Goal: Ask a question

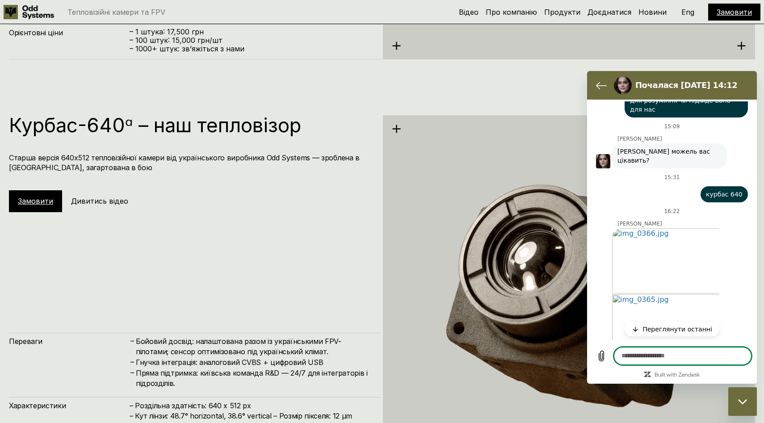
scroll to position [395, 0]
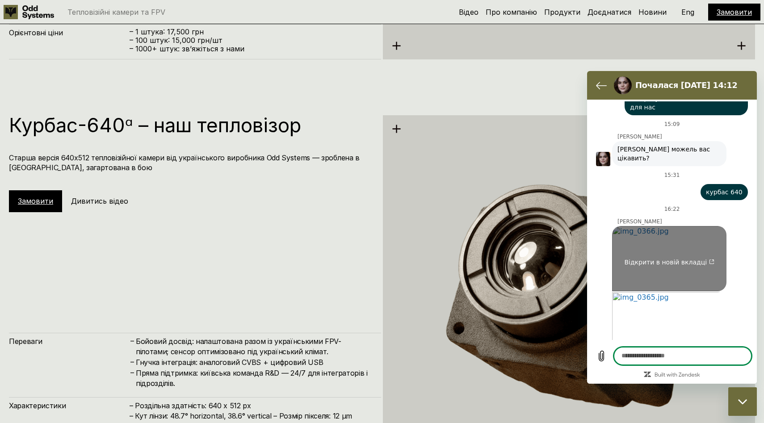
click at [669, 226] on link "Відкрити в новій вкладці" at bounding box center [669, 258] width 114 height 65
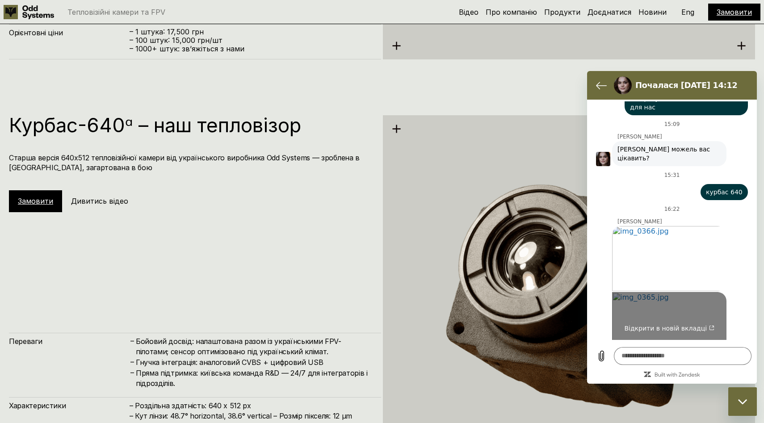
click at [683, 294] on link "Відкрити в новій вкладці" at bounding box center [669, 324] width 114 height 65
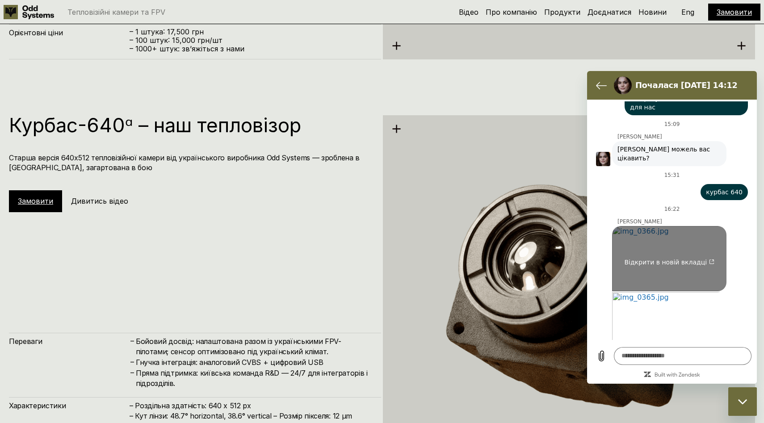
click at [674, 228] on link "Відкрити в новій вкладці" at bounding box center [669, 258] width 114 height 65
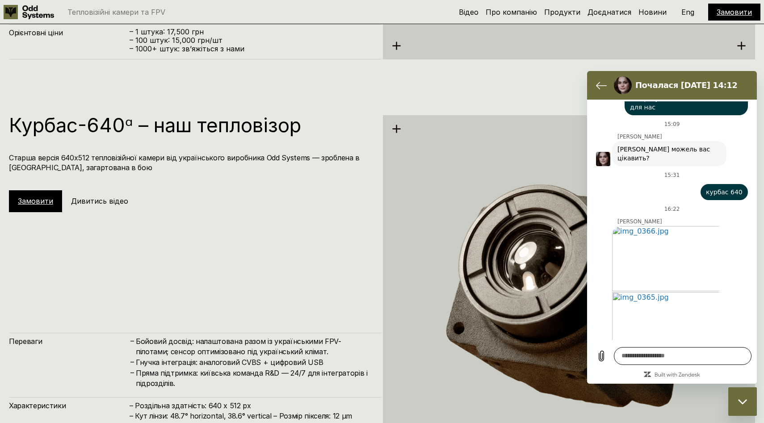
click at [670, 353] on textarea at bounding box center [683, 356] width 138 height 18
type textarea "**********"
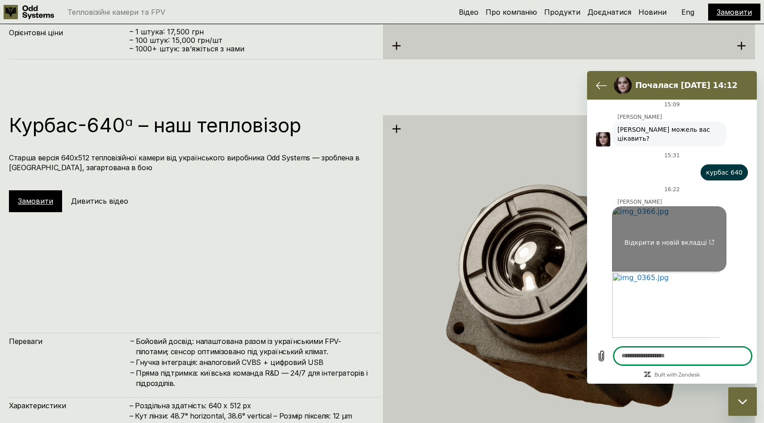
scroll to position [416, 0]
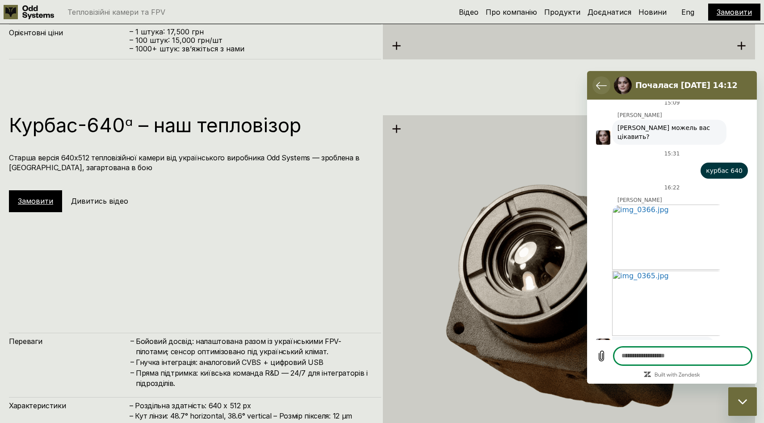
click at [594, 88] on button "Повернутися до списку розмов" at bounding box center [601, 85] width 18 height 18
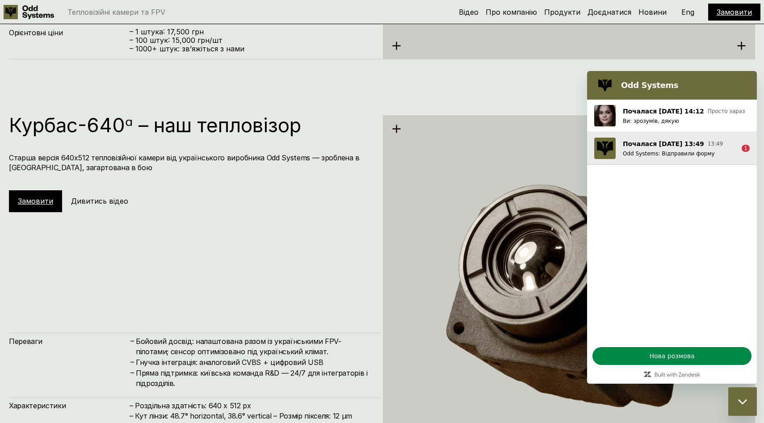
click at [651, 150] on p "Odd Systems: Відправили форму" at bounding box center [679, 153] width 112 height 7
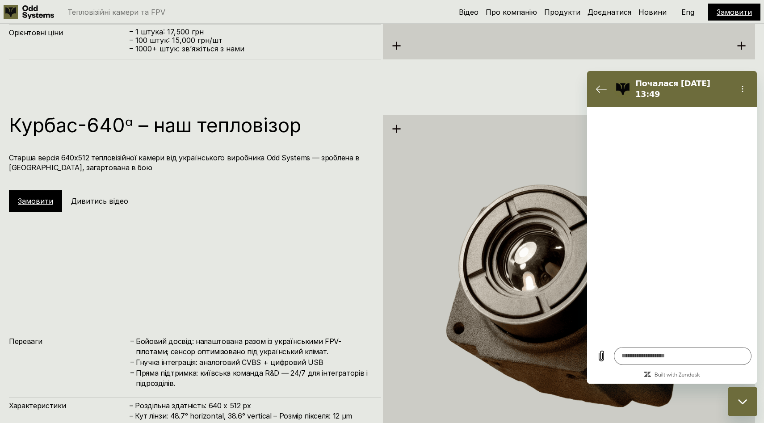
type textarea "*"
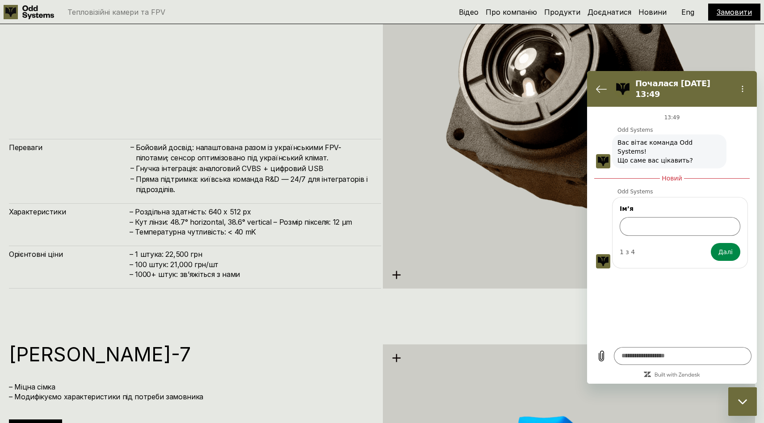
scroll to position [2240, 0]
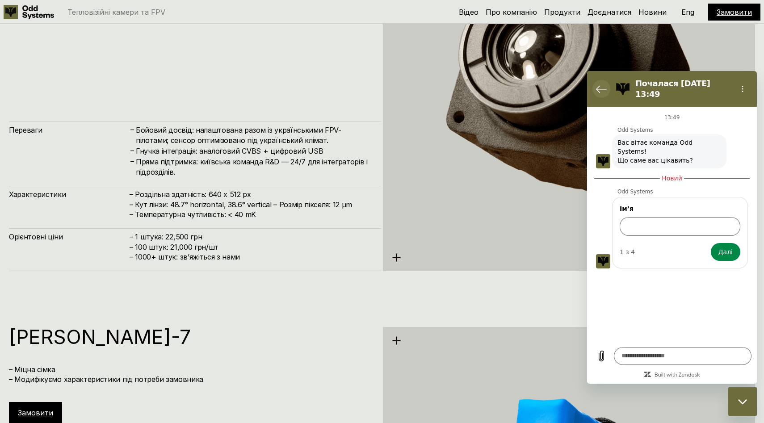
click at [602, 93] on icon "Повернутися до списку розмов" at bounding box center [601, 89] width 11 height 11
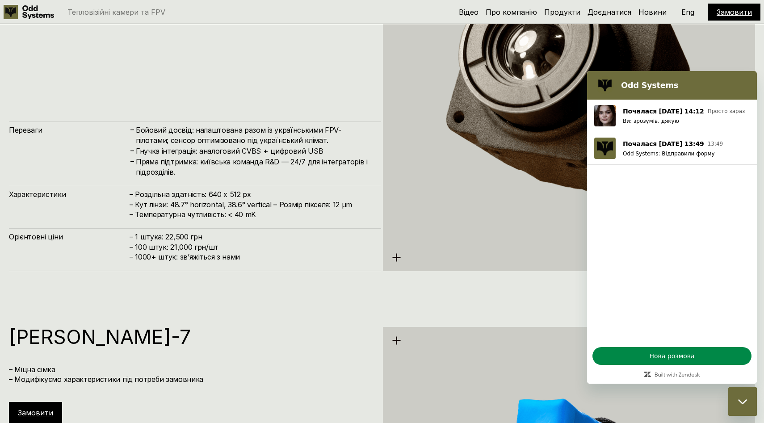
click at [747, 404] on icon "Закрити вікно обміну повідомленнями" at bounding box center [742, 402] width 9 height 6
